Goal: Task Accomplishment & Management: Use online tool/utility

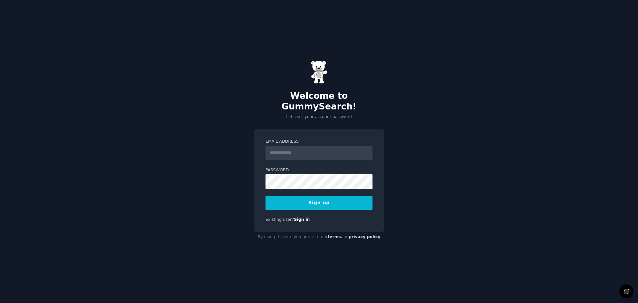
click at [285, 146] on input "Email Address" at bounding box center [319, 153] width 107 height 15
type input "**********"
click at [295, 196] on button "Sign up" at bounding box center [319, 203] width 107 height 14
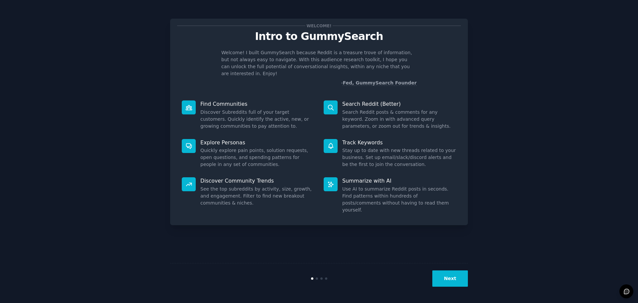
click at [446, 277] on button "Next" at bounding box center [451, 278] width 36 height 16
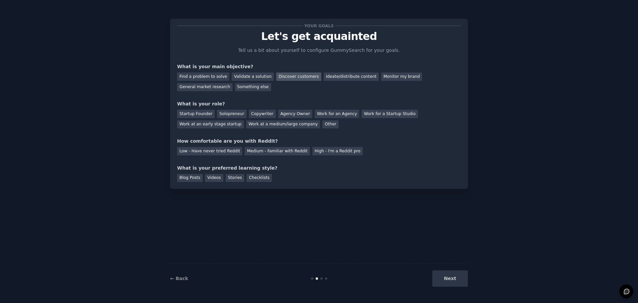
click at [299, 74] on div "Discover customers" at bounding box center [298, 76] width 45 height 8
click at [233, 83] on div "General market research" at bounding box center [205, 87] width 56 height 8
click at [278, 75] on div "Discover customers" at bounding box center [298, 76] width 45 height 8
click at [362, 112] on div "Work for a Startup Studio" at bounding box center [390, 114] width 56 height 8
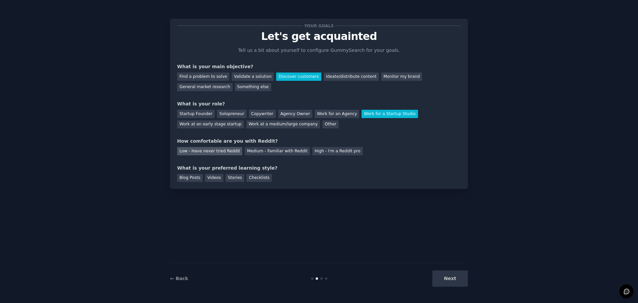
click at [209, 150] on div "Low - Have never tried Reddit" at bounding box center [209, 151] width 65 height 8
click at [230, 176] on div "Stories" at bounding box center [235, 178] width 19 height 8
click at [462, 279] on button "Next" at bounding box center [451, 278] width 36 height 16
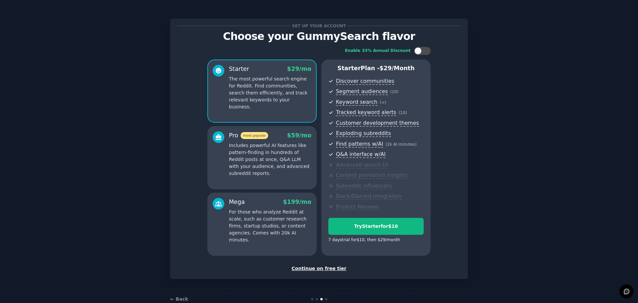
click at [320, 268] on div "Continue on free tier" at bounding box center [319, 268] width 284 height 7
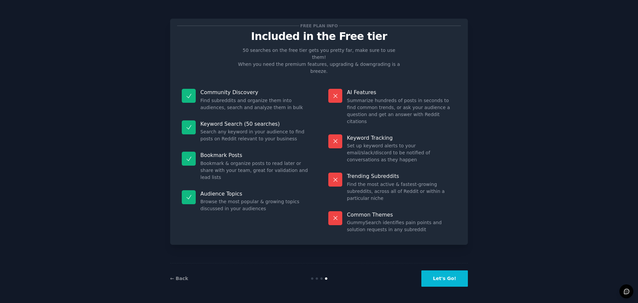
click at [452, 273] on button "Let's Go!" at bounding box center [445, 278] width 47 height 16
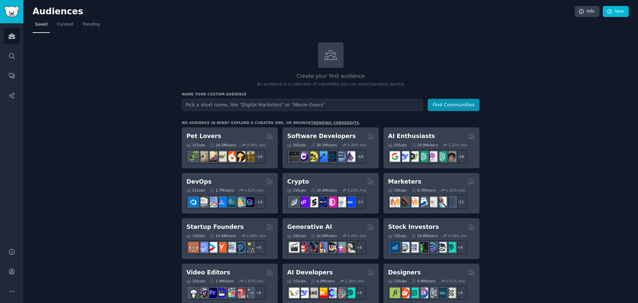
click at [210, 102] on input "text" at bounding box center [302, 105] width 241 height 12
type input "s"
type input "resellers"
click at [428, 99] on button "Find Communities" at bounding box center [454, 105] width 52 height 12
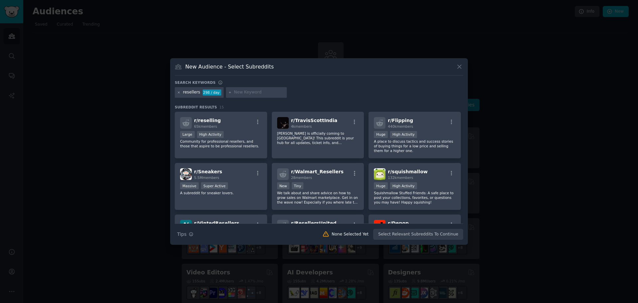
click at [178, 92] on icon at bounding box center [179, 92] width 2 height 2
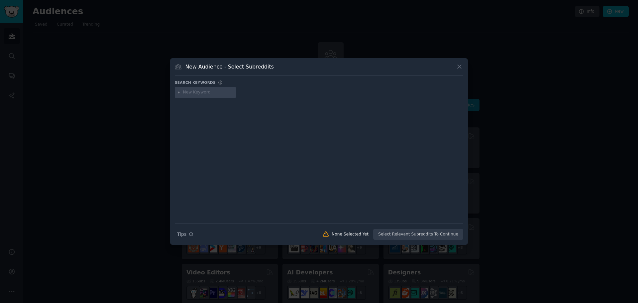
click at [193, 94] on input "text" at bounding box center [208, 92] width 51 height 6
type input "crosslisting"
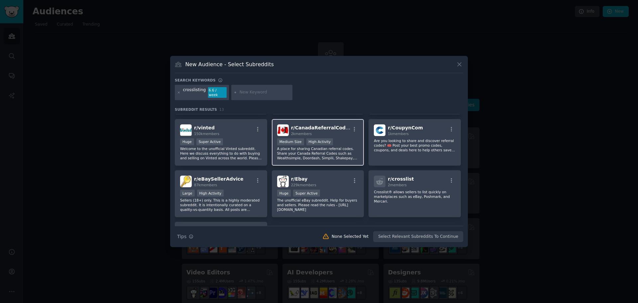
scroll to position [100, 0]
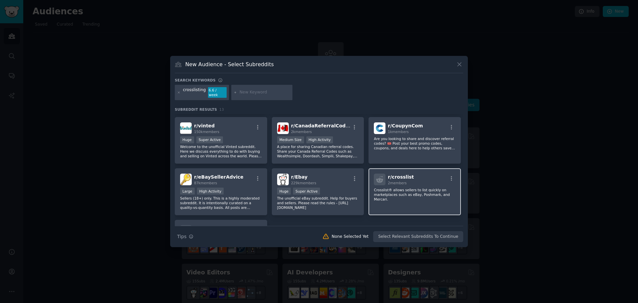
click at [416, 175] on div "r/ crosslist 2 members" at bounding box center [415, 180] width 82 height 12
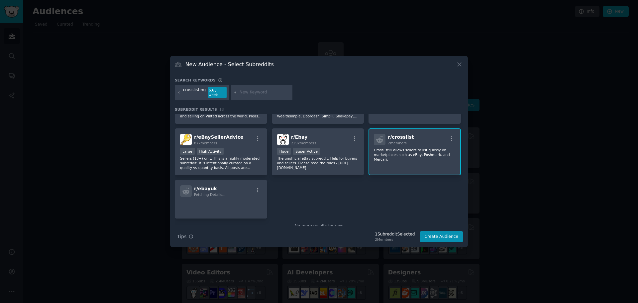
scroll to position [154, 0]
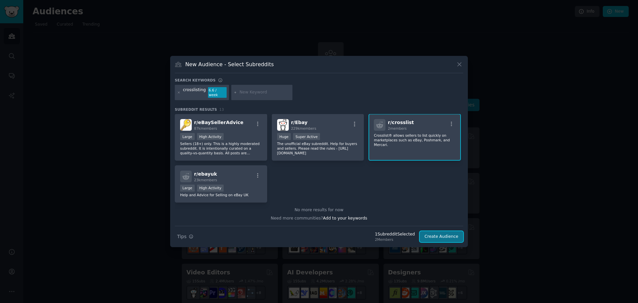
click at [439, 236] on button "Create Audience" at bounding box center [442, 236] width 44 height 11
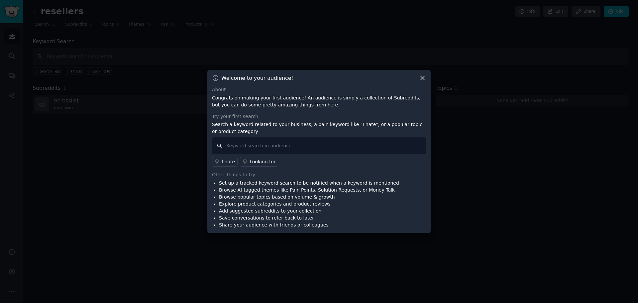
click at [238, 148] on input "text" at bounding box center [319, 145] width 214 height 17
type input "crosslisting"
click at [250, 162] on div "Looking for" at bounding box center [263, 161] width 26 height 7
